Goal: Find specific page/section: Find specific page/section

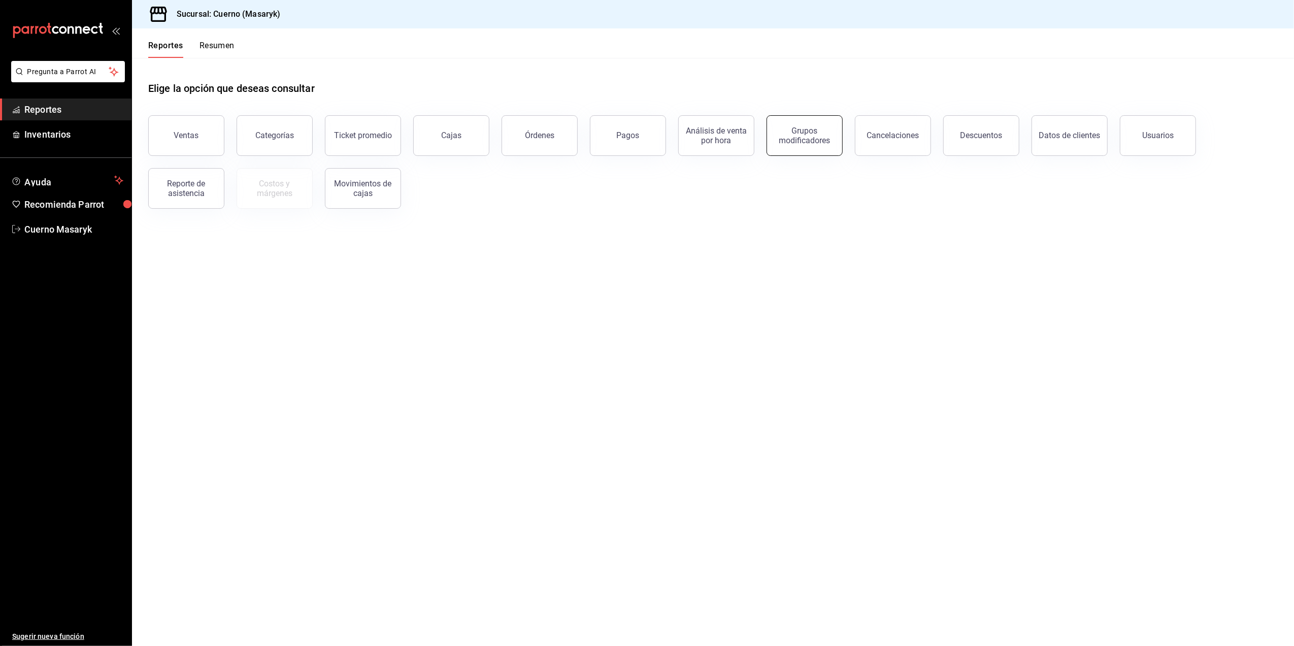
click at [807, 141] on div "Grupos modificadores" at bounding box center [804, 135] width 63 height 19
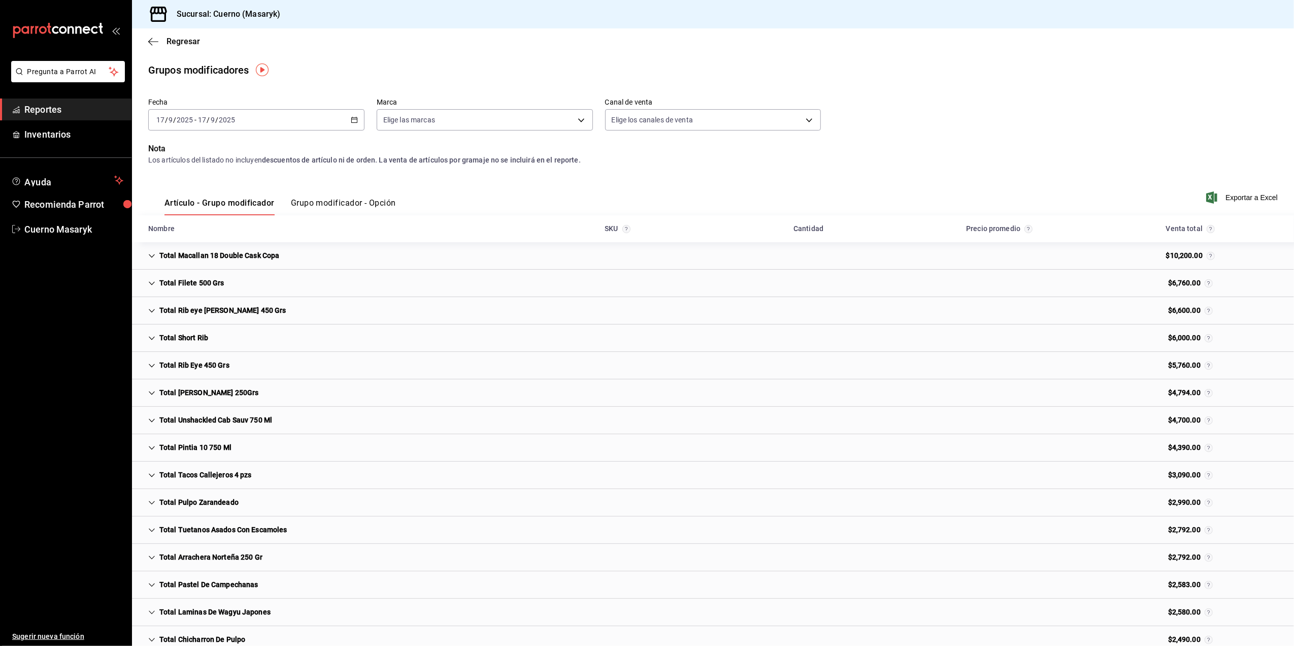
click at [310, 200] on button "Grupo modificador - Opción" at bounding box center [343, 206] width 105 height 17
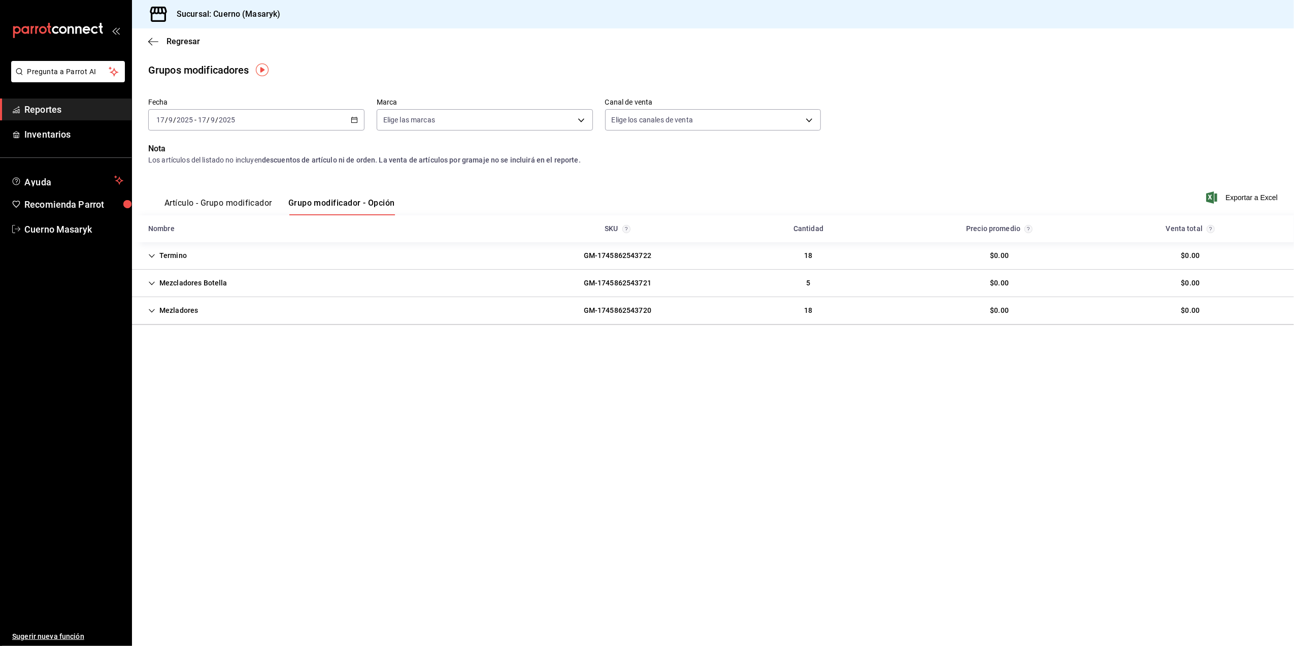
click at [351, 119] on icon "button" at bounding box center [354, 119] width 7 height 7
click at [190, 239] on span "Rango de fechas" at bounding box center [196, 242] width 79 height 11
click at [450, 111] on body "Pregunta a Parrot AI Reportes Inventarios Ayuda Recomienda Parrot Cuerno Masary…" at bounding box center [647, 323] width 1294 height 646
